Goal: Task Accomplishment & Management: Use online tool/utility

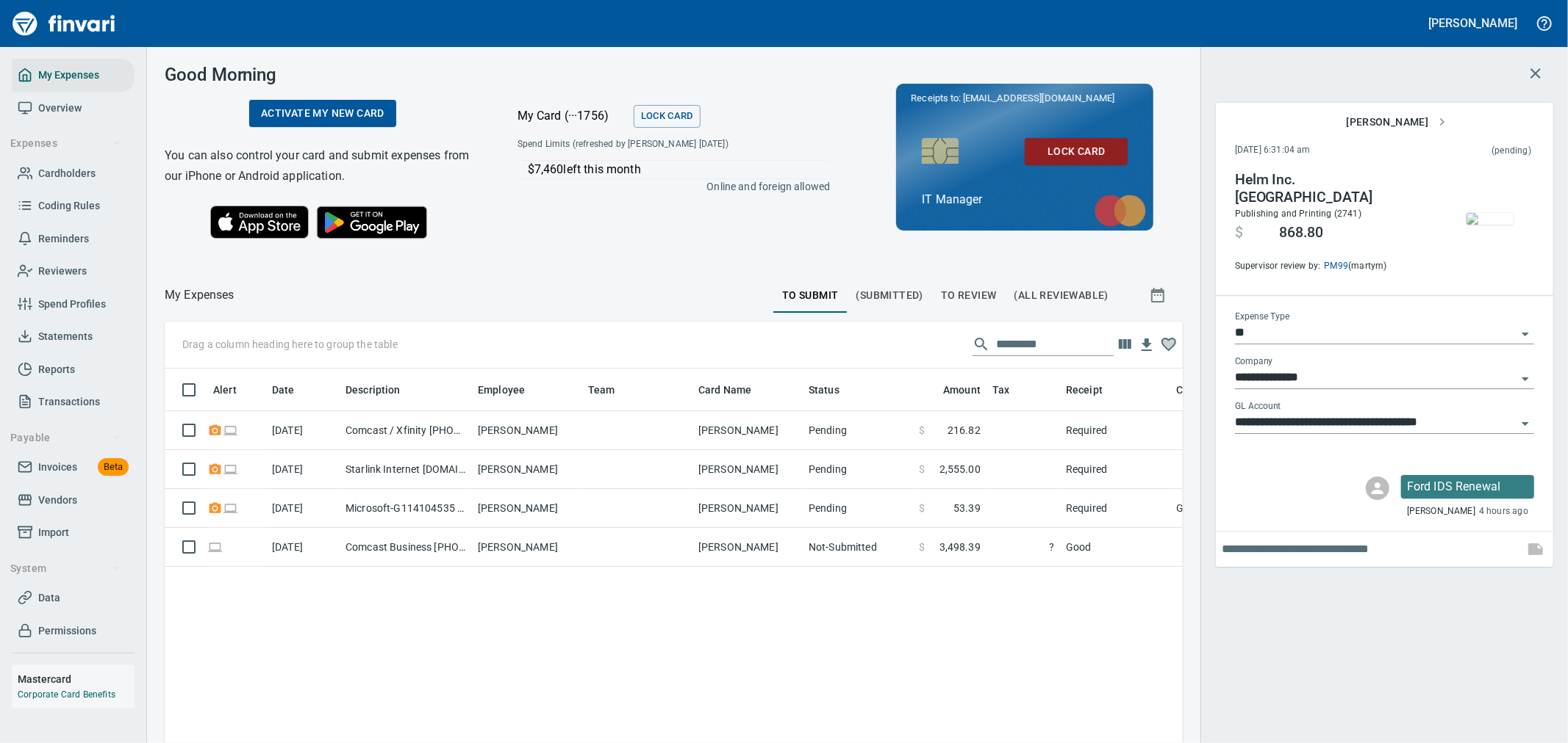
scroll to position [557, 994]
click at [61, 527] on span "Import" at bounding box center [54, 533] width 31 height 18
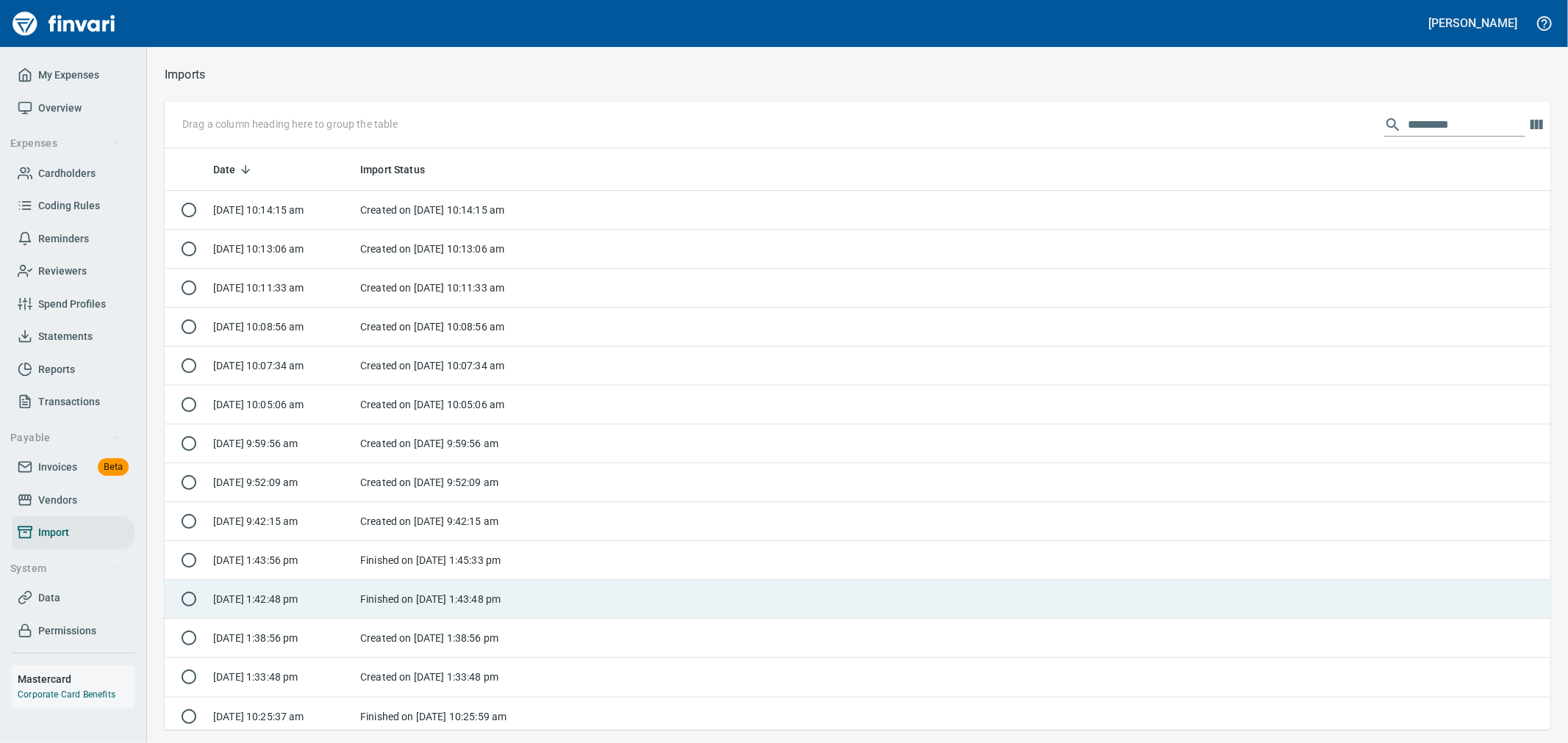
scroll to position [569, 1361]
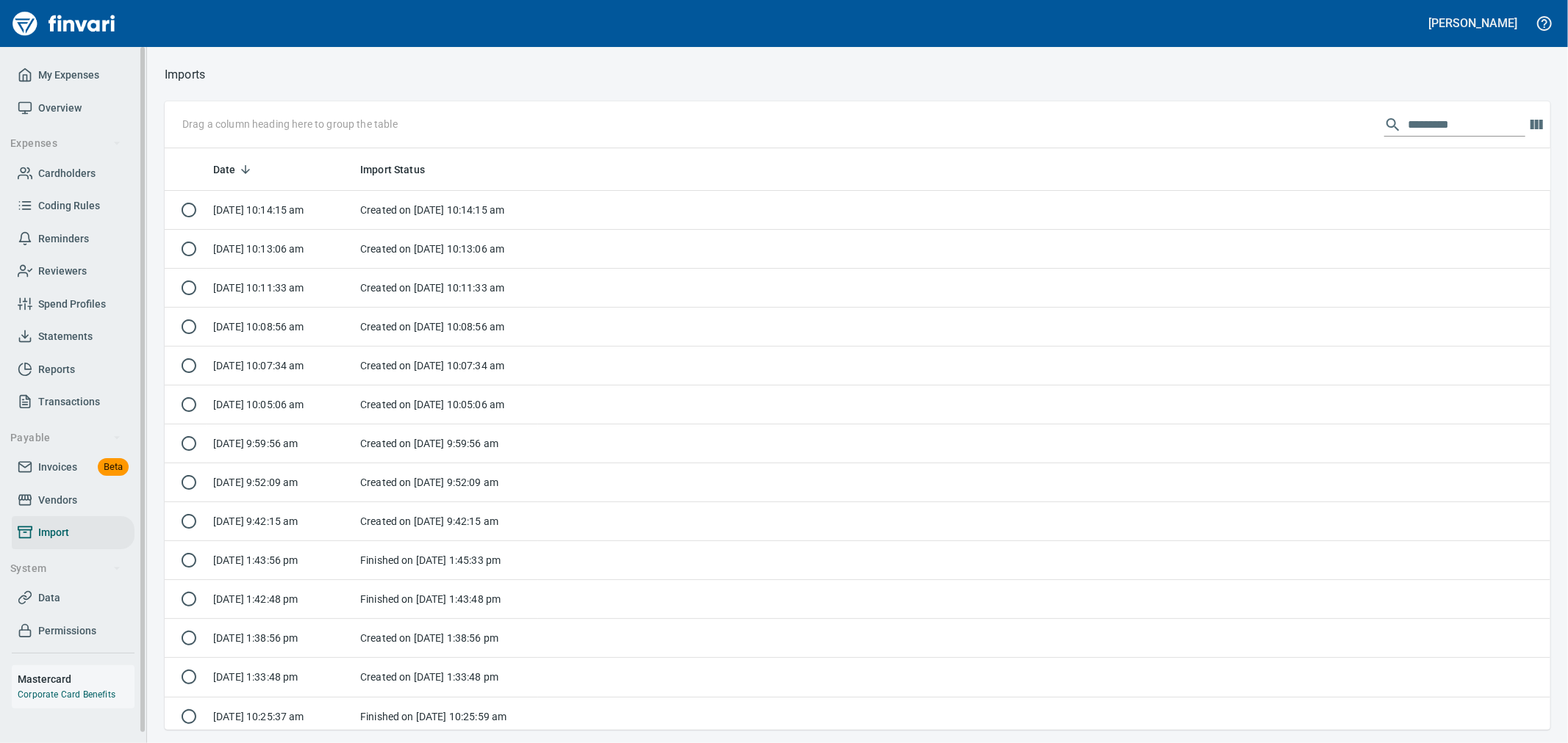
click at [73, 465] on span "Invoices" at bounding box center [58, 467] width 39 height 18
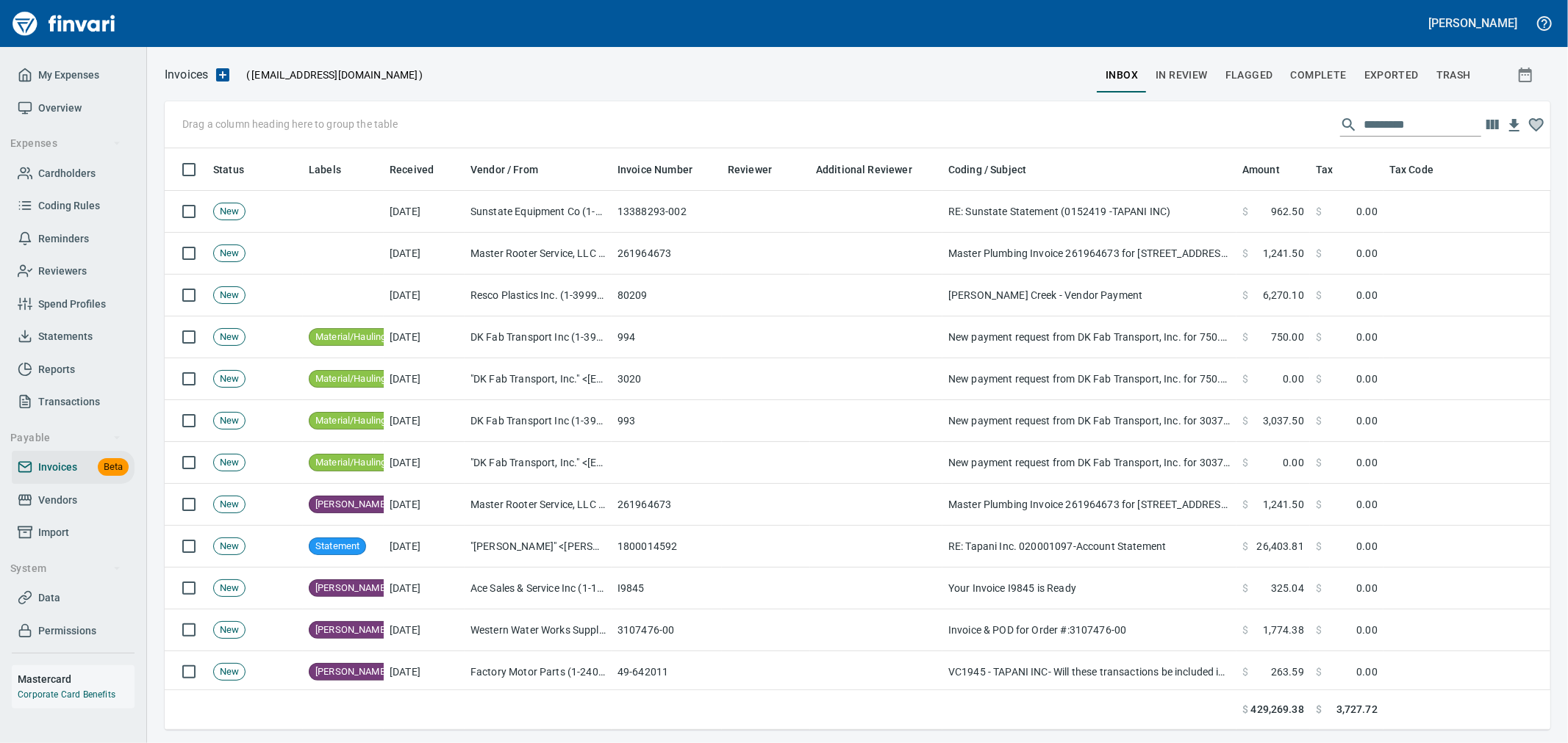
scroll to position [557, 1361]
click at [1312, 69] on span "Complete" at bounding box center [1319, 75] width 56 height 18
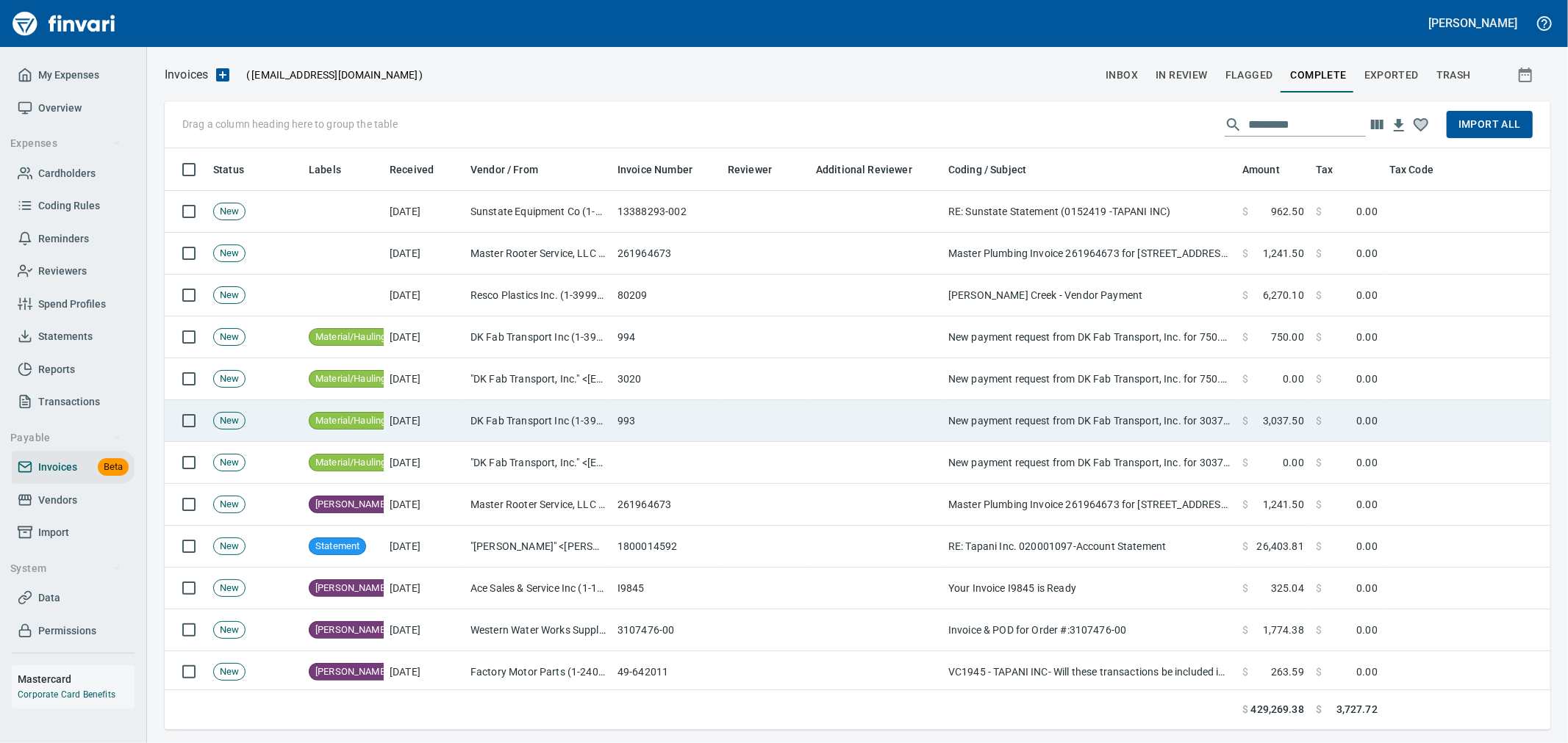
scroll to position [557, 1361]
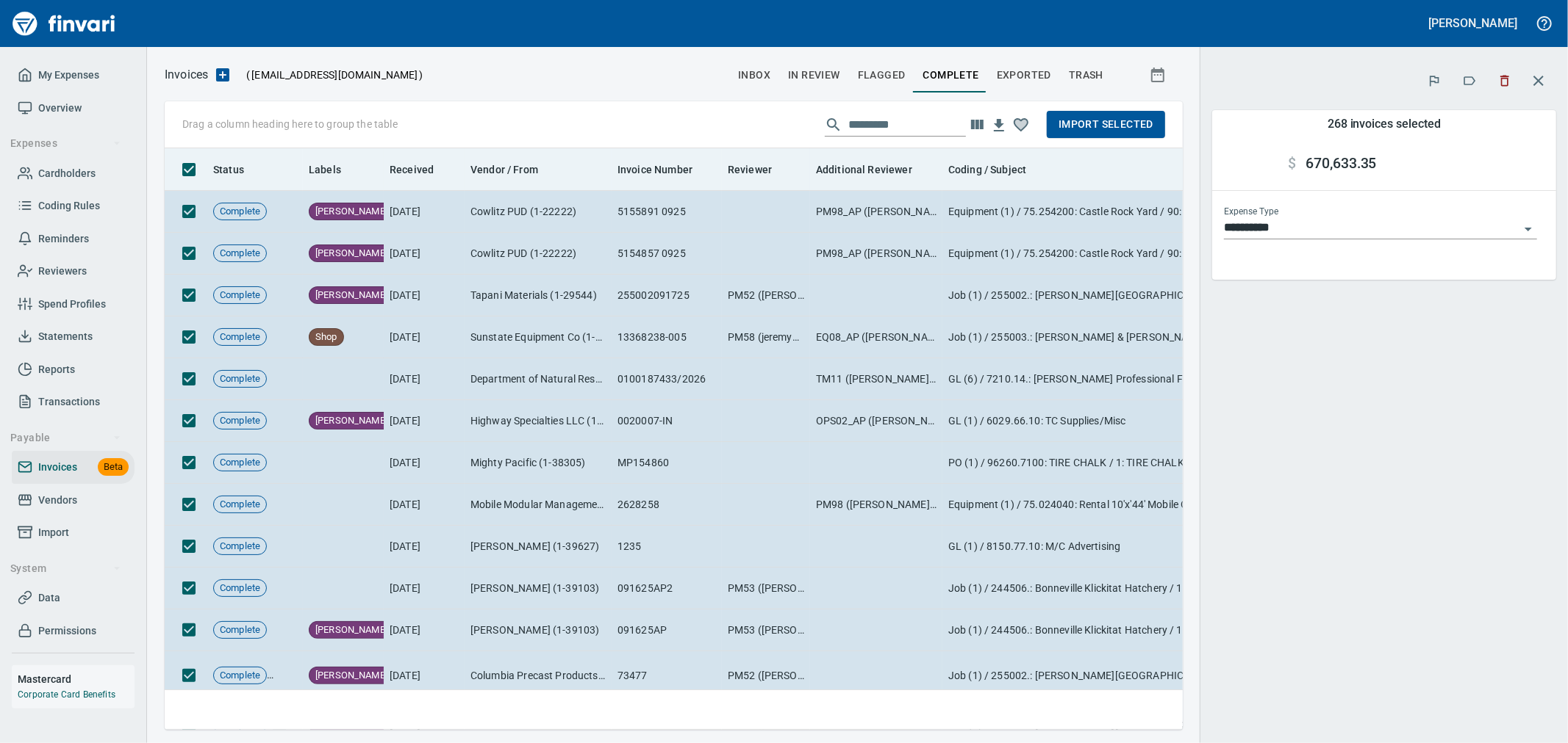
scroll to position [557, 994]
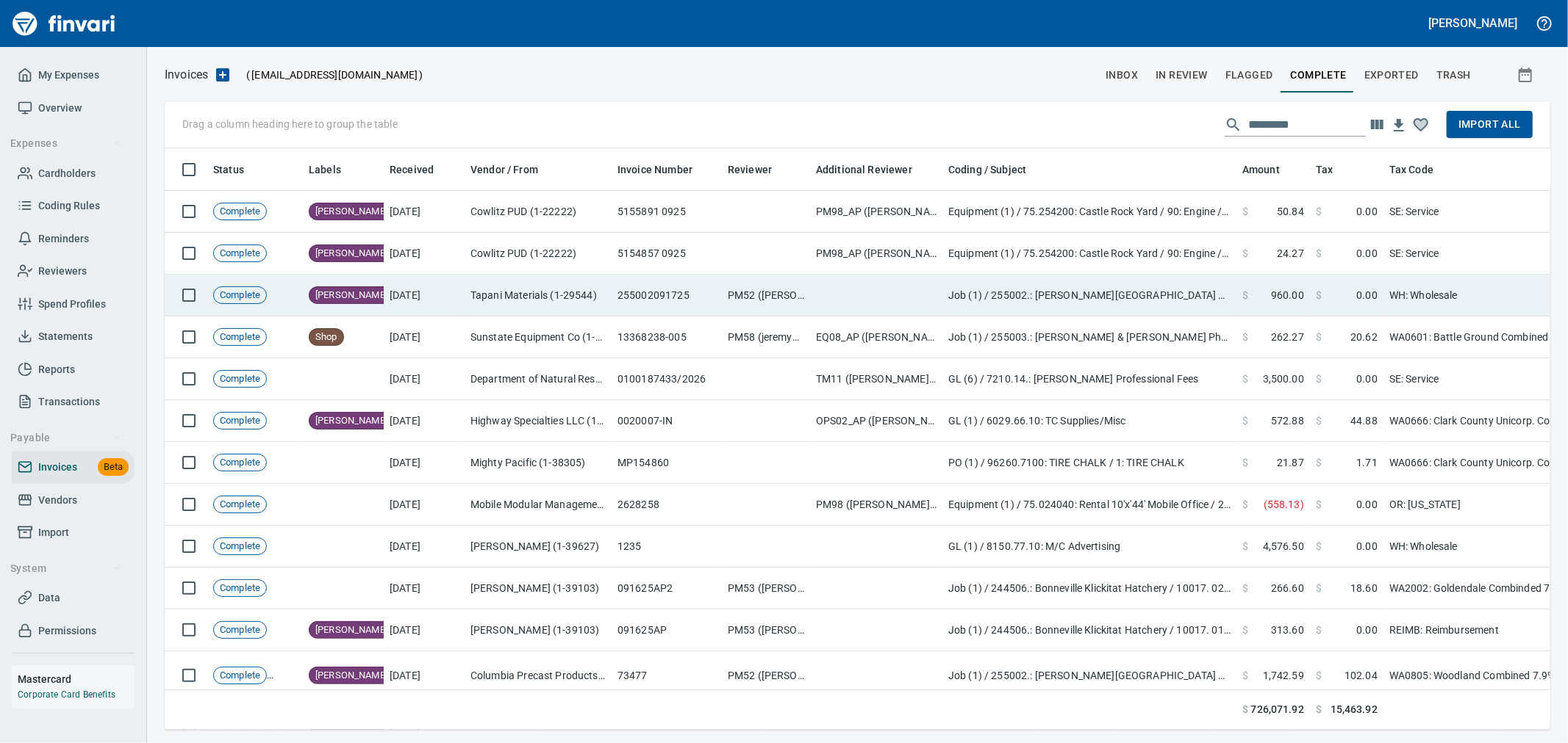
scroll to position [557, 1358]
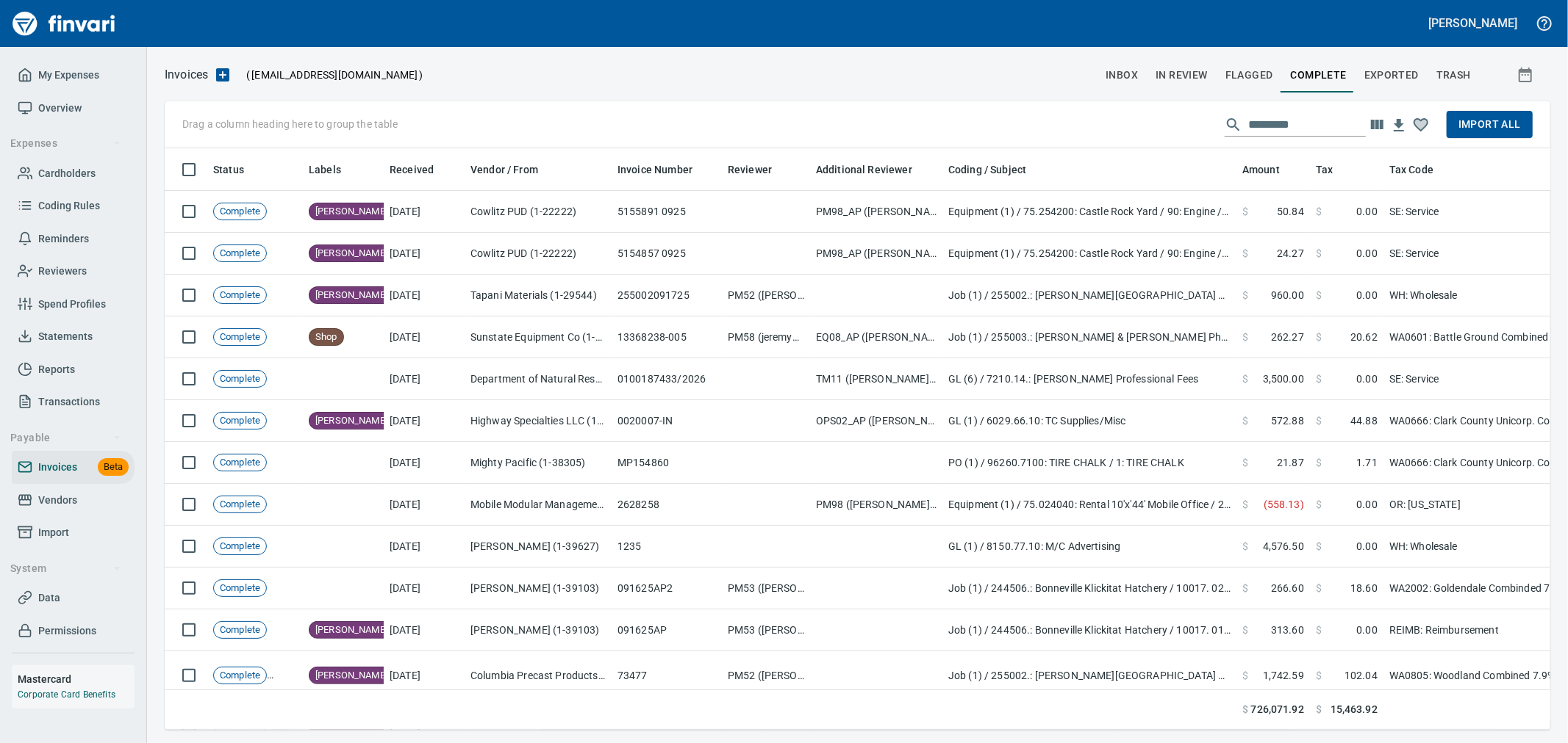
click at [1489, 114] on button "Import All" at bounding box center [1489, 124] width 86 height 27
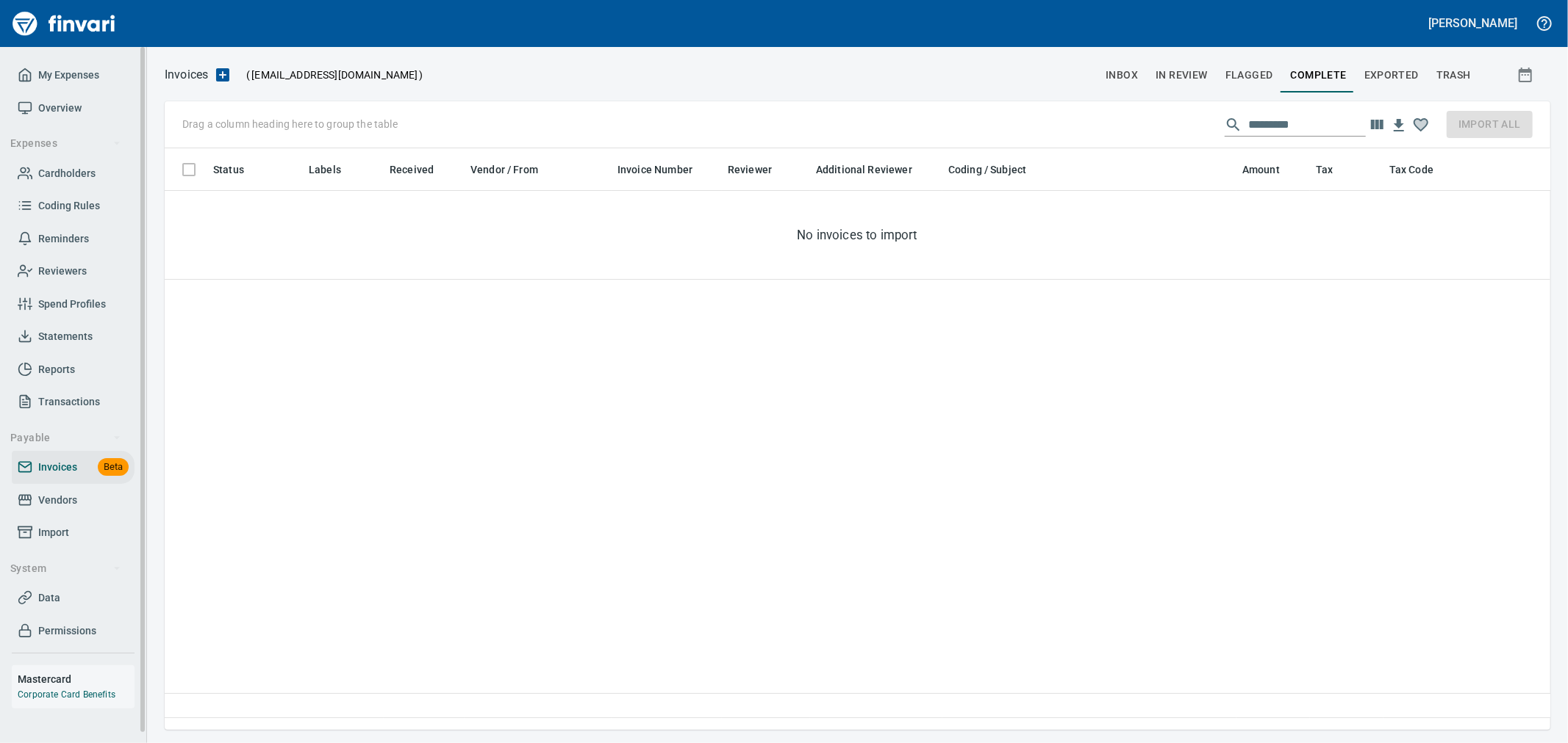
scroll to position [557, 1373]
click at [1133, 69] on span "inbox" at bounding box center [1121, 75] width 32 height 18
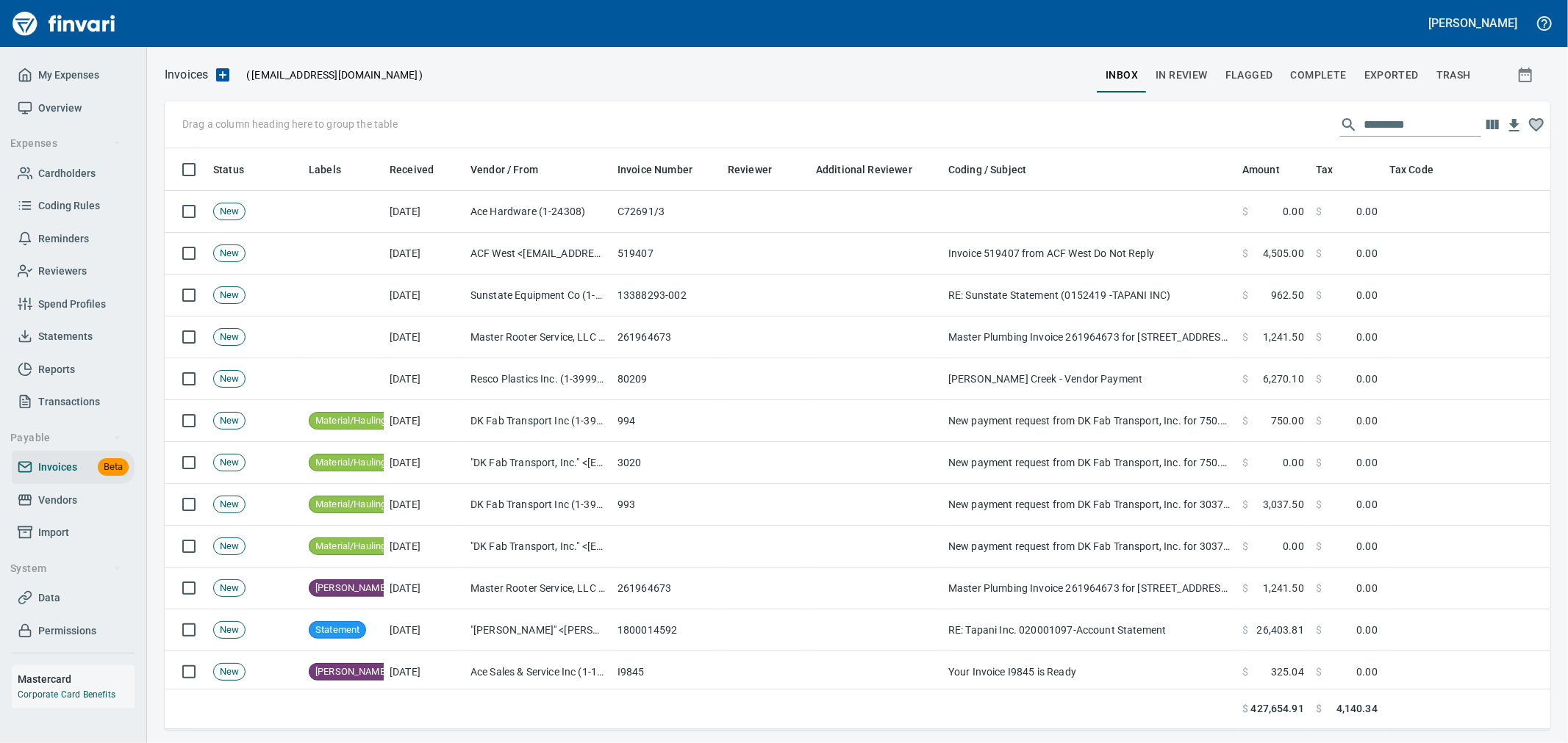
scroll to position [557, 1361]
